Goal: Information Seeking & Learning: Learn about a topic

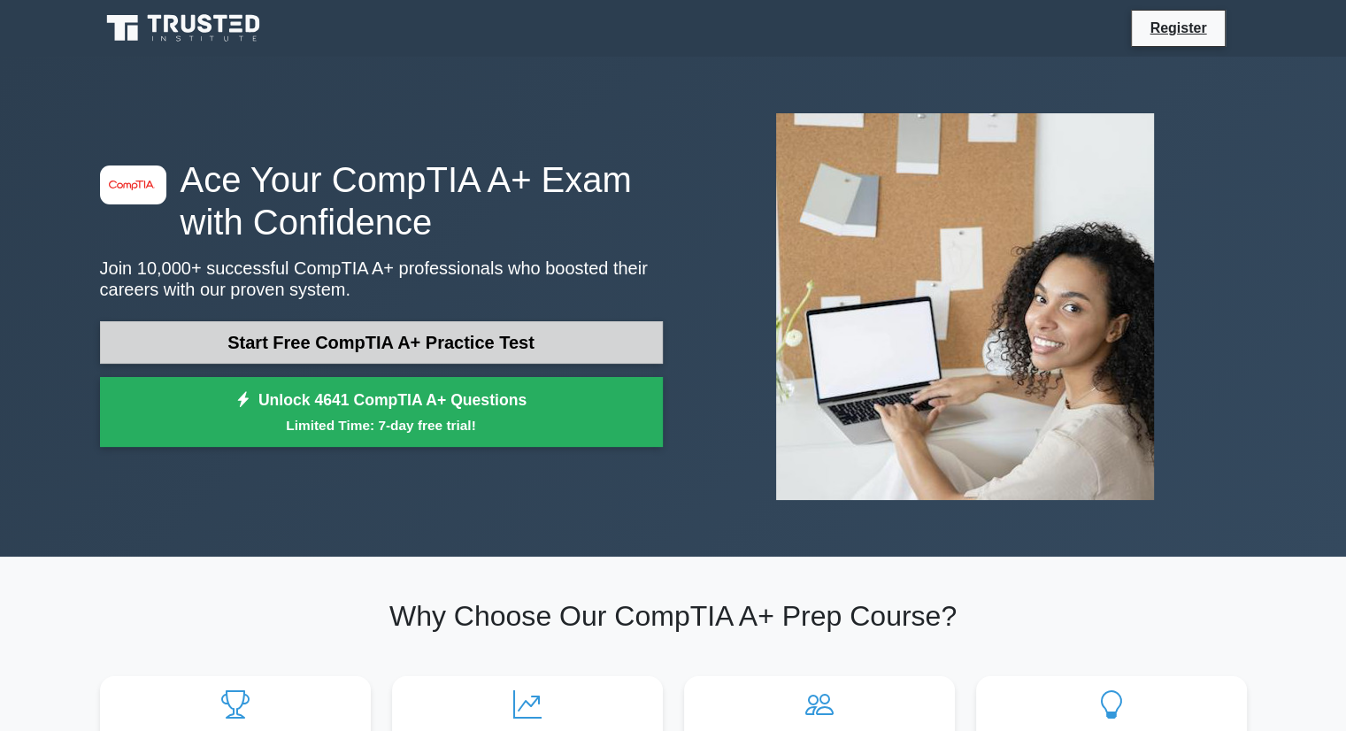
click at [457, 343] on link "Start Free CompTIA A+ Practice Test" at bounding box center [381, 342] width 563 height 42
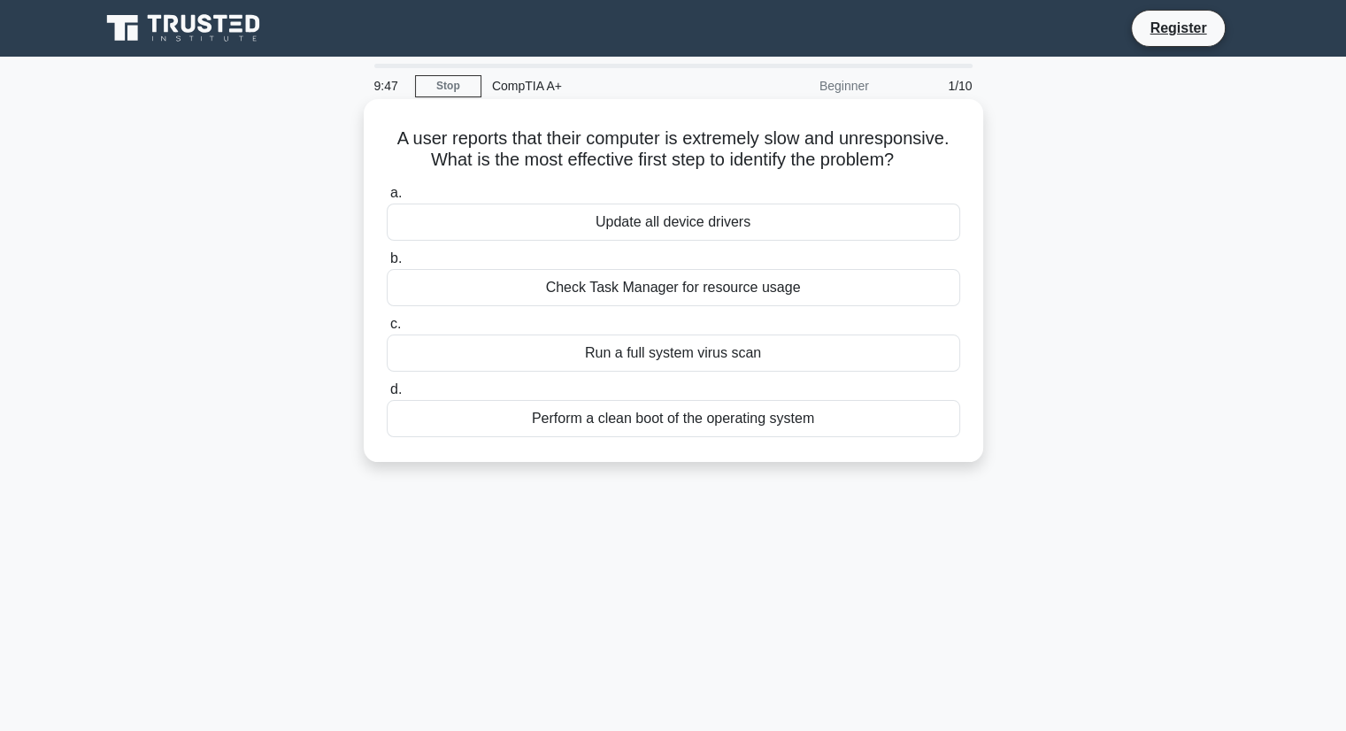
click at [647, 224] on div "Update all device drivers" at bounding box center [673, 221] width 573 height 37
click at [387, 199] on input "a. Update all device drivers" at bounding box center [387, 194] width 0 height 12
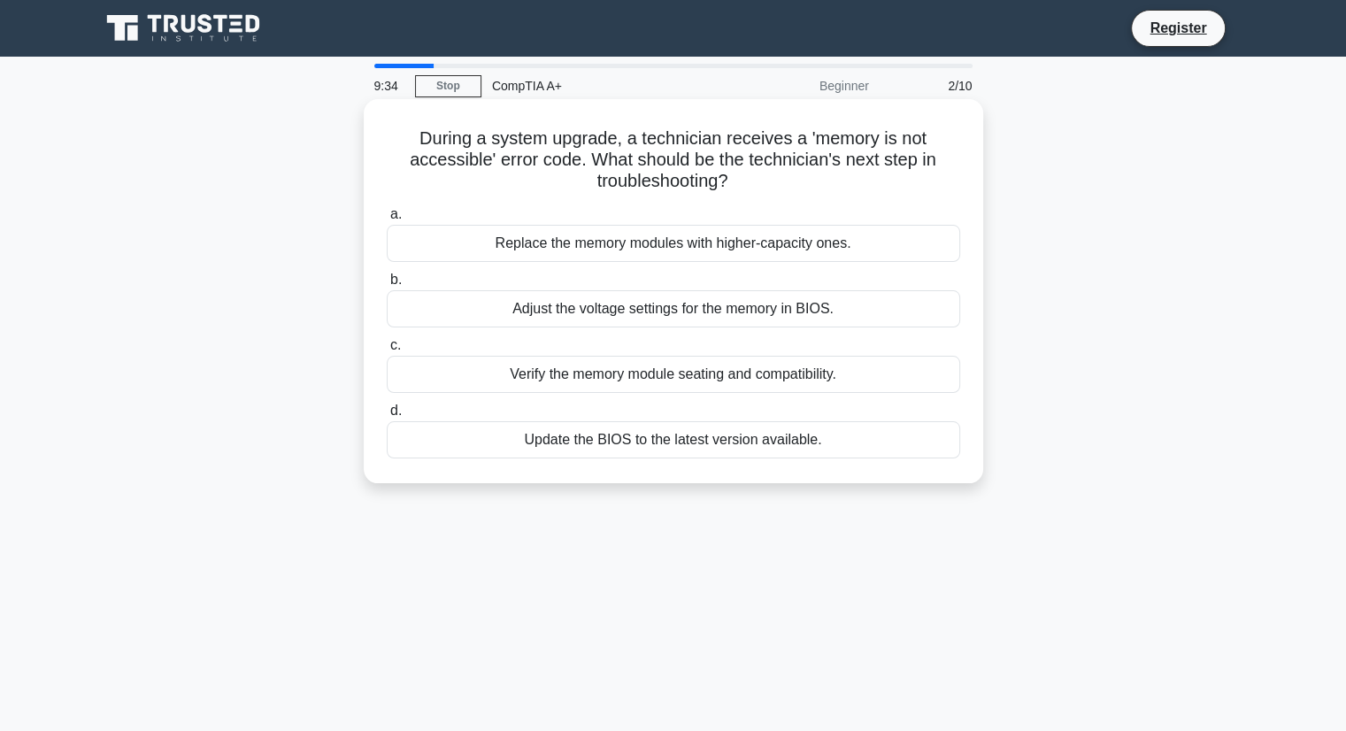
click at [681, 439] on div "Update the BIOS to the latest version available." at bounding box center [673, 439] width 573 height 37
click at [387, 417] on input "d. Update the BIOS to the latest version available." at bounding box center [387, 411] width 0 height 12
